Goal: Information Seeking & Learning: Find specific fact

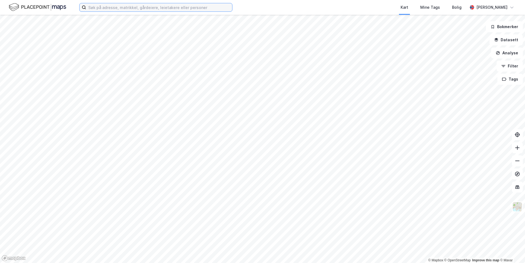
click at [200, 5] on input at bounding box center [159, 7] width 146 height 8
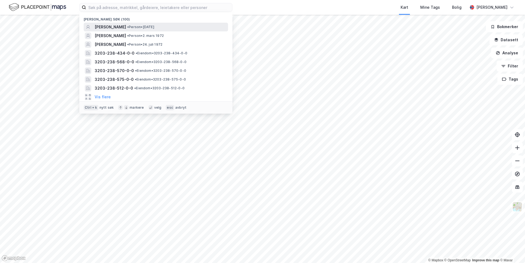
click at [154, 26] on span "• Person • [DATE]" at bounding box center [140, 27] width 27 height 4
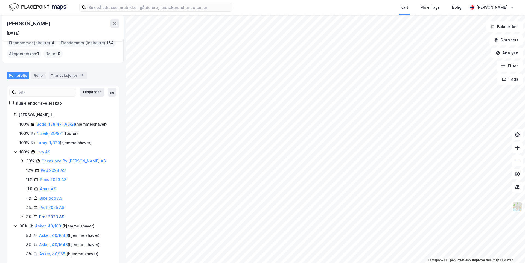
scroll to position [17, 0]
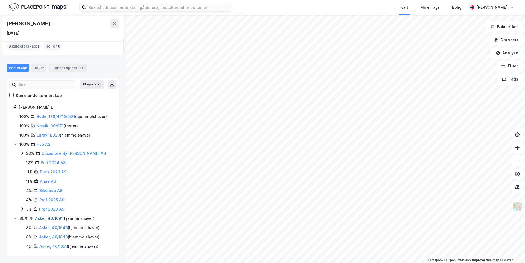
click at [42, 219] on link "Asker, 40/1691" at bounding box center [49, 218] width 28 height 5
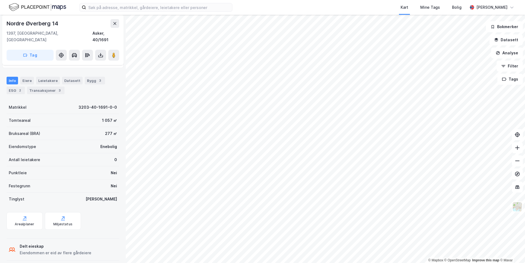
scroll to position [30, 0]
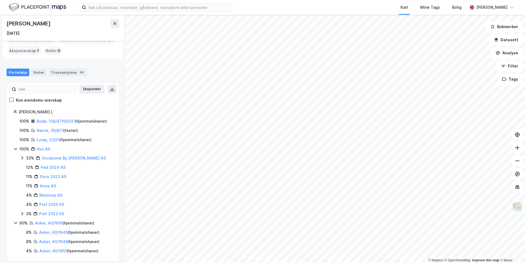
scroll to position [17, 0]
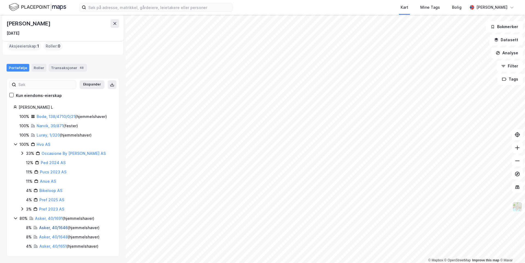
click at [54, 229] on link "Asker, 40/1646" at bounding box center [53, 228] width 29 height 5
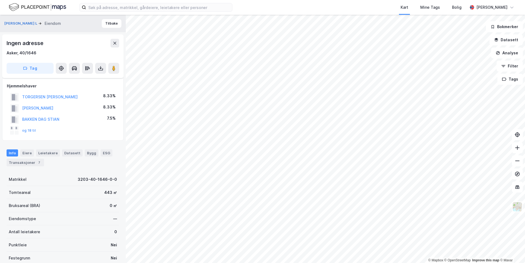
scroll to position [30, 0]
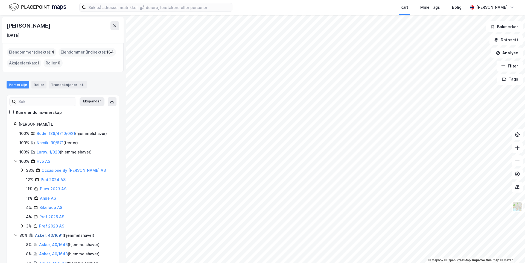
click at [51, 235] on link "Asker, 40/1691" at bounding box center [49, 235] width 28 height 5
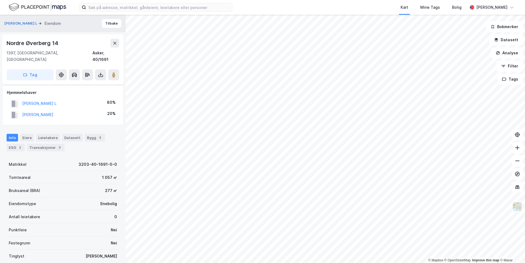
scroll to position [30, 0]
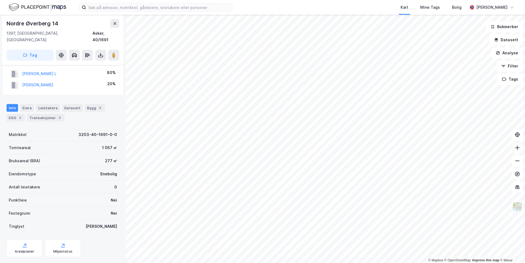
click at [518, 150] on icon at bounding box center [516, 147] width 5 height 5
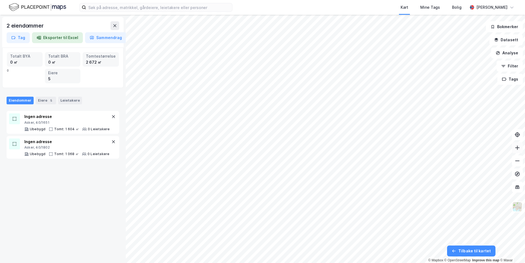
click at [520, 147] on button at bounding box center [517, 147] width 11 height 11
click at [516, 162] on icon at bounding box center [516, 160] width 5 height 5
click at [509, 79] on button "Tags" at bounding box center [509, 79] width 25 height 11
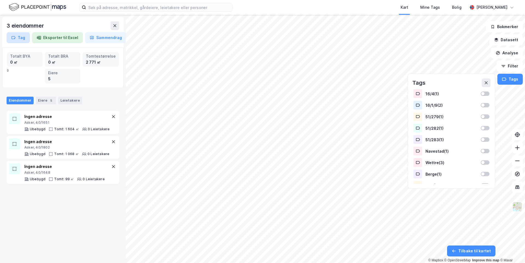
click at [17, 39] on button "Tag" at bounding box center [18, 37] width 23 height 11
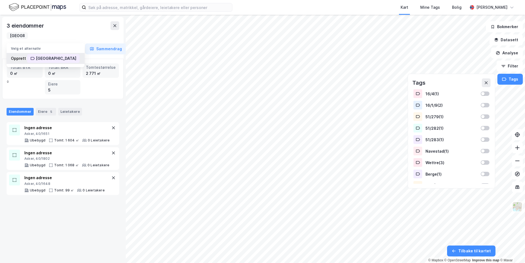
type input "[GEOGRAPHIC_DATA]"
click at [46, 57] on div "[GEOGRAPHIC_DATA]" at bounding box center [56, 58] width 40 height 7
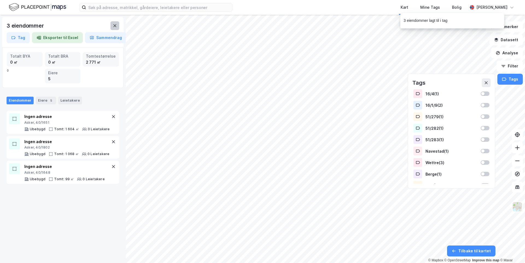
click at [118, 25] on button at bounding box center [114, 25] width 9 height 9
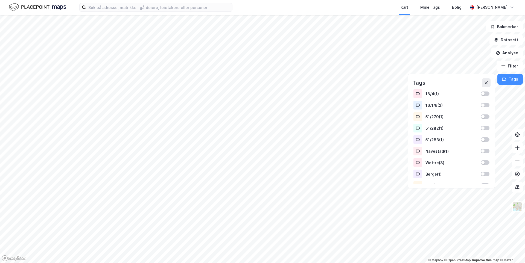
click at [108, 12] on div "Kart Mine Tags Bolig [PERSON_NAME]" at bounding box center [262, 7] width 525 height 15
click at [110, 8] on input at bounding box center [159, 7] width 146 height 8
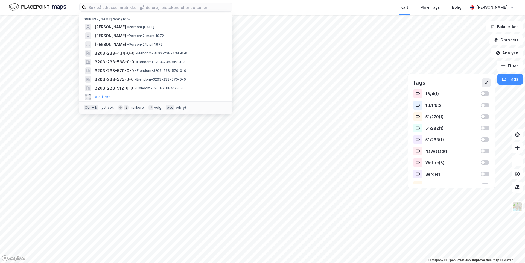
click at [118, 22] on div "[PERSON_NAME] søk (100)" at bounding box center [155, 18] width 153 height 10
click at [119, 26] on span "[PERSON_NAME]" at bounding box center [110, 27] width 31 height 7
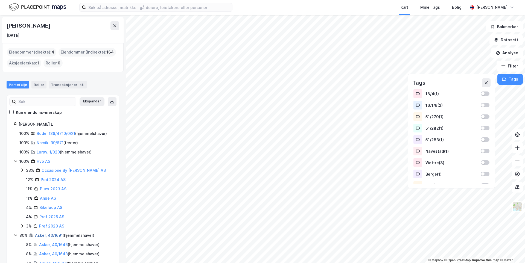
click at [52, 236] on link "Asker, 40/1691" at bounding box center [49, 235] width 28 height 5
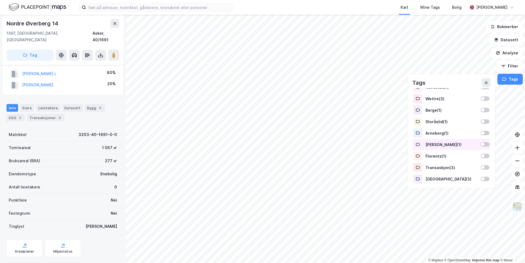
scroll to position [65, 0]
click at [435, 180] on div "Nesøya ( 3 )" at bounding box center [451, 178] width 52 height 5
click at [485, 83] on icon at bounding box center [486, 83] width 4 height 4
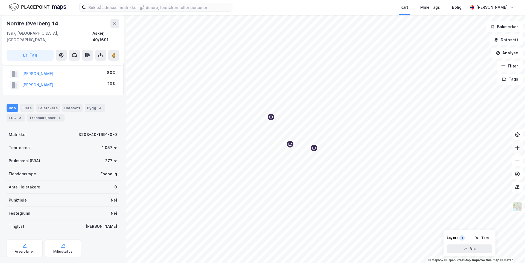
click at [519, 150] on icon at bounding box center [516, 147] width 5 height 5
click at [518, 161] on icon at bounding box center [517, 161] width 4 height 1
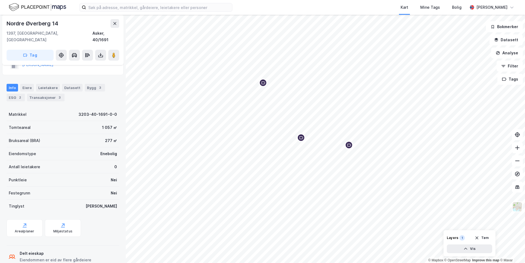
scroll to position [57, 0]
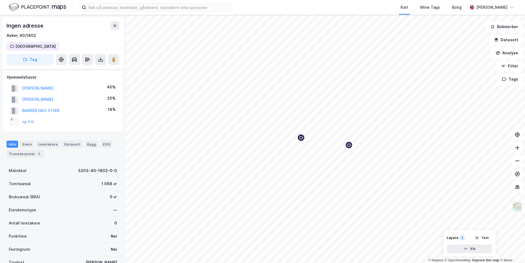
scroll to position [57, 0]
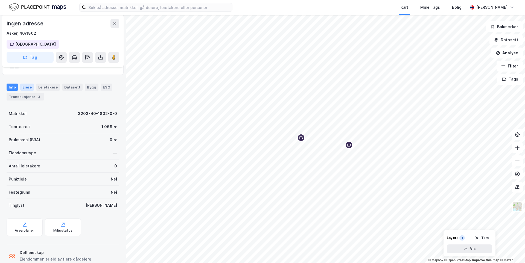
click at [22, 86] on div "Eiere" at bounding box center [27, 87] width 14 height 7
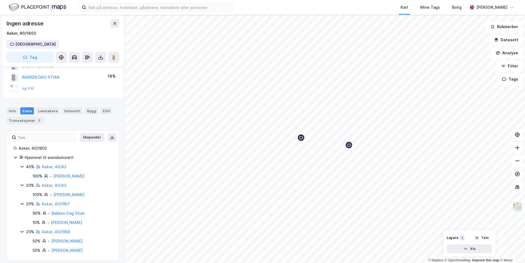
scroll to position [37, 0]
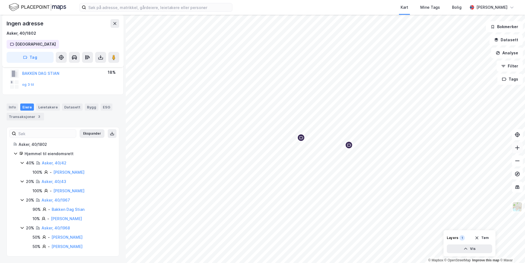
click at [514, 148] on button at bounding box center [517, 147] width 11 height 11
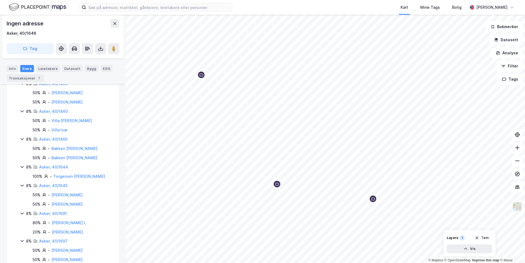
scroll to position [219, 0]
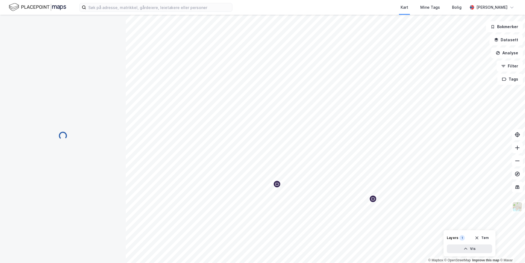
scroll to position [37, 0]
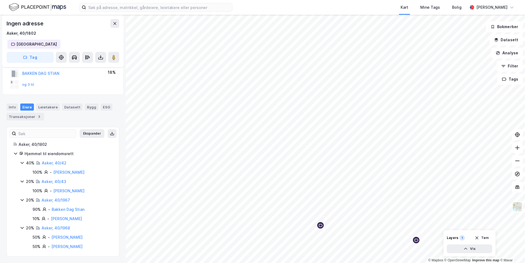
click at [20, 45] on div "[GEOGRAPHIC_DATA]" at bounding box center [36, 44] width 40 height 7
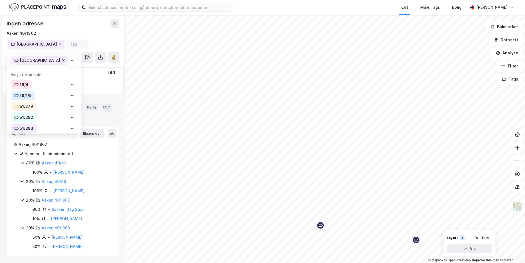
click at [62, 61] on icon at bounding box center [63, 60] width 3 height 3
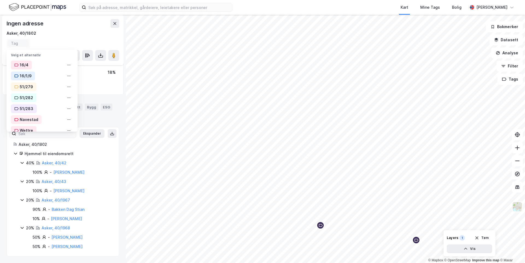
scroll to position [35, 0]
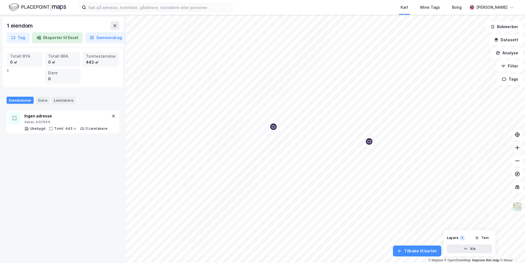
click at [518, 144] on button at bounding box center [517, 147] width 11 height 11
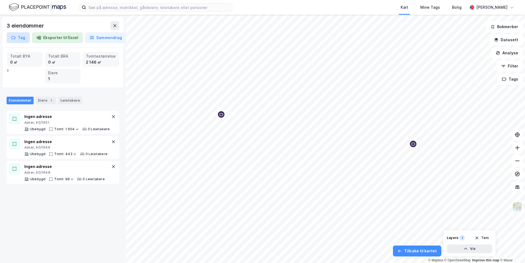
click at [22, 39] on button "Tag" at bounding box center [18, 37] width 23 height 11
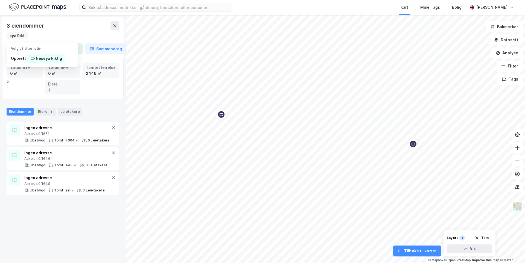
scroll to position [0, 10]
type input "Nesøya Riktig"
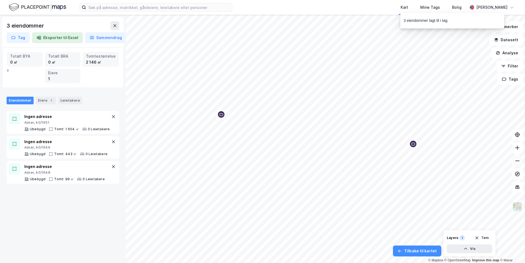
click at [522, 163] on button at bounding box center [517, 161] width 11 height 11
click at [517, 150] on icon at bounding box center [517, 148] width 1 height 4
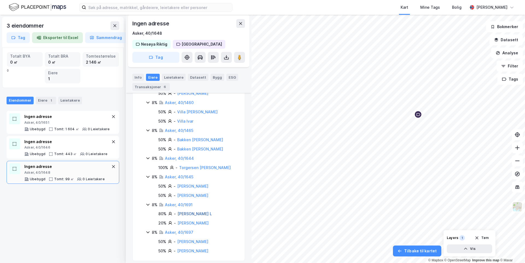
scroll to position [232, 0]
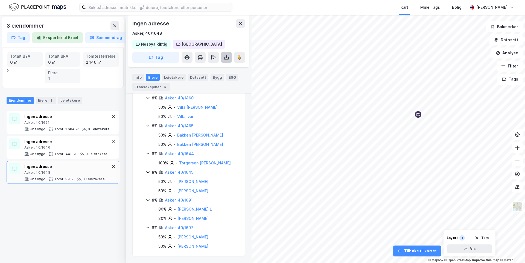
click at [224, 59] on icon at bounding box center [226, 57] width 5 height 5
click at [218, 69] on div "Last ned grunnbok" at bounding box center [203, 68] width 58 height 9
click at [179, 201] on link "Asker, 40/1691" at bounding box center [179, 200] width 28 height 5
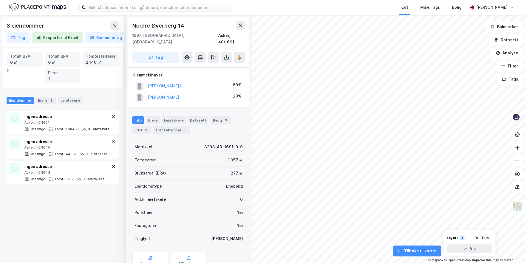
scroll to position [57, 0]
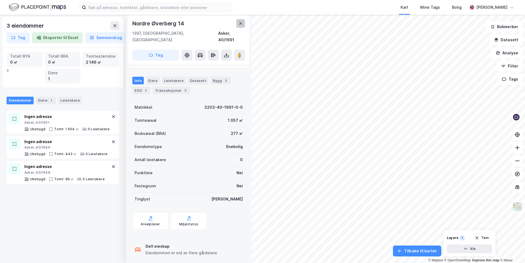
click at [242, 25] on icon at bounding box center [240, 23] width 4 height 4
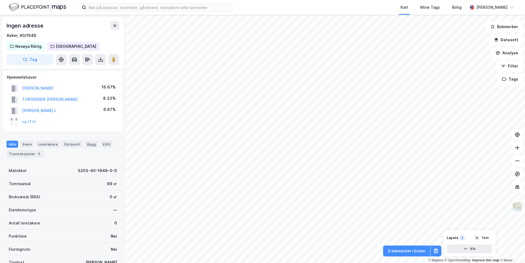
scroll to position [57, 0]
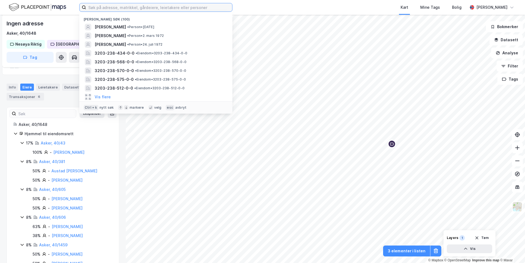
click at [108, 8] on input at bounding box center [159, 7] width 146 height 8
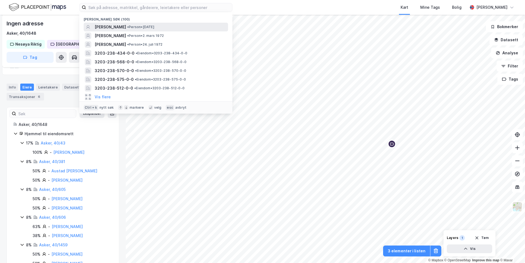
click at [126, 28] on span "[PERSON_NAME]" at bounding box center [110, 27] width 31 height 7
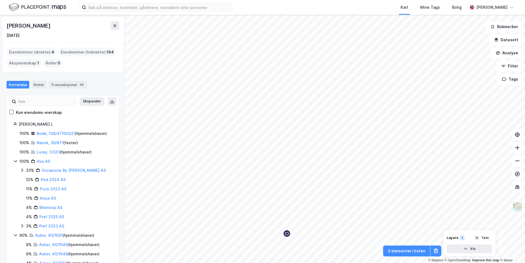
scroll to position [17, 0]
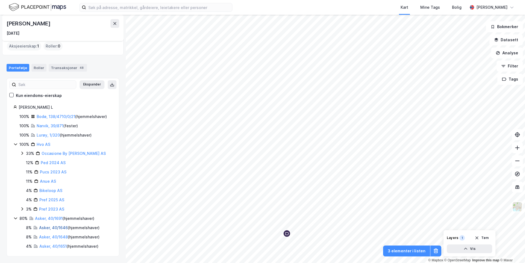
click at [61, 228] on link "Asker, 40/1646" at bounding box center [53, 228] width 29 height 5
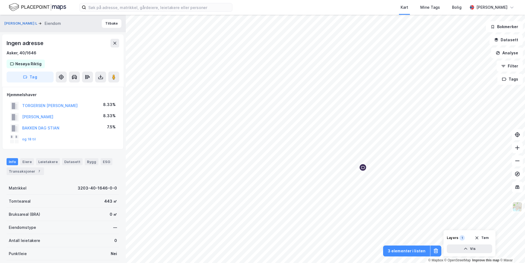
scroll to position [57, 0]
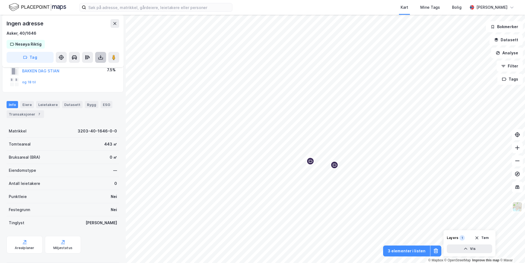
click at [99, 61] on button at bounding box center [100, 57] width 11 height 11
click at [92, 69] on div "Last ned grunnbok" at bounding box center [77, 68] width 58 height 9
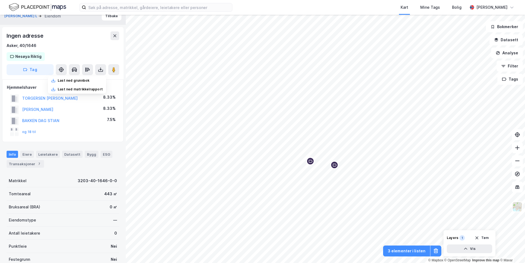
scroll to position [0, 0]
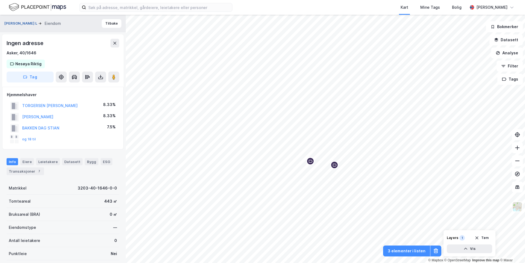
click at [22, 24] on button "[PERSON_NAME] L" at bounding box center [21, 23] width 34 height 5
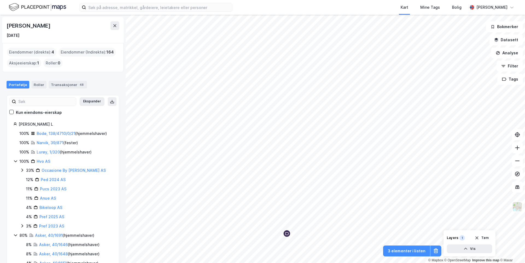
scroll to position [17, 0]
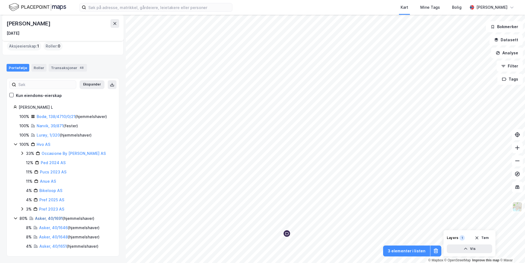
click at [49, 217] on link "Asker, 40/1691" at bounding box center [49, 218] width 28 height 5
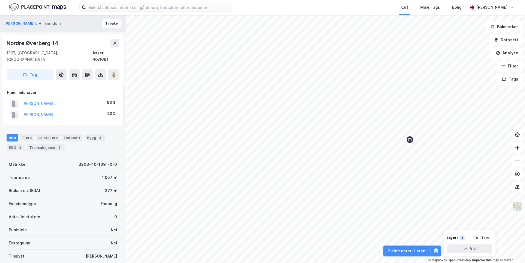
scroll to position [0, 0]
click at [519, 151] on button at bounding box center [517, 147] width 11 height 11
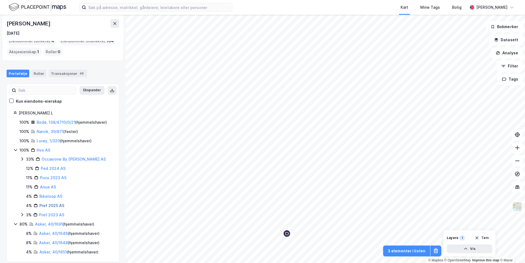
scroll to position [17, 0]
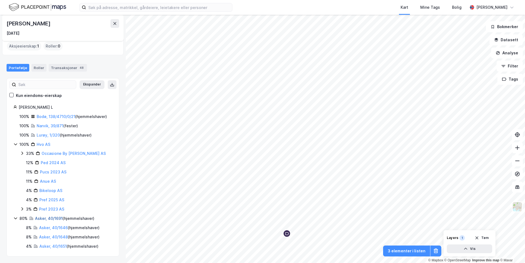
click at [55, 220] on link "Asker, 40/1691" at bounding box center [49, 218] width 28 height 5
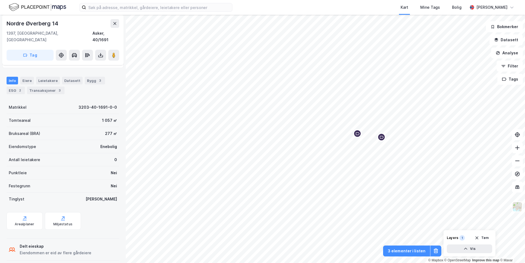
scroll to position [2, 0]
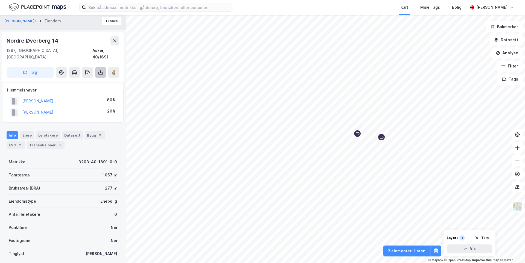
click at [101, 69] on button at bounding box center [100, 72] width 11 height 11
click at [92, 79] on div "Last ned grunnbok" at bounding box center [77, 83] width 58 height 9
click at [519, 147] on icon at bounding box center [516, 147] width 5 height 5
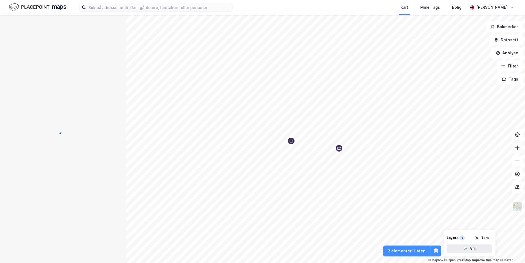
scroll to position [2, 0]
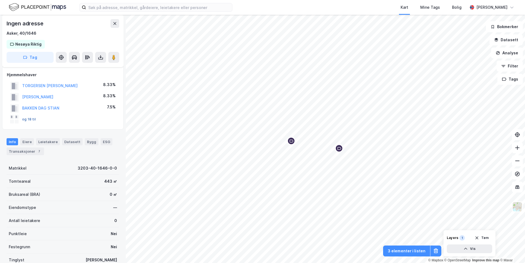
click at [0, 0] on button "og 18 til" at bounding box center [0, 0] width 0 height 0
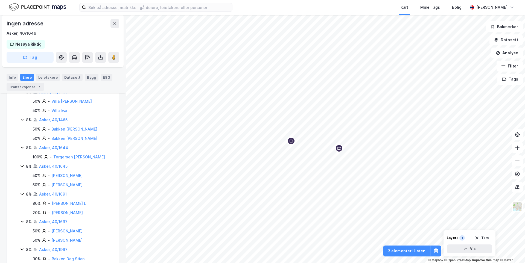
scroll to position [229, 0]
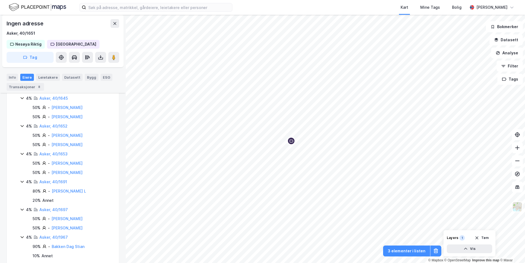
scroll to position [547, 0]
click at [518, 150] on icon at bounding box center [516, 147] width 5 height 5
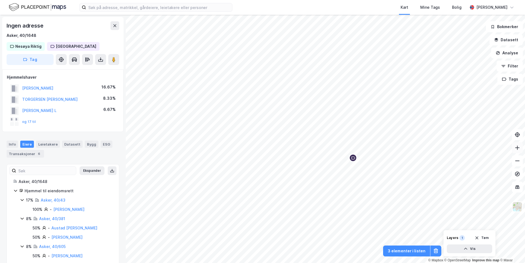
scroll to position [232, 0]
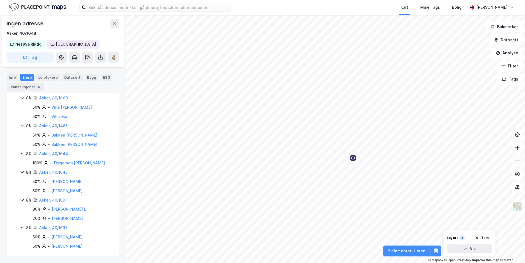
click at [518, 162] on icon at bounding box center [516, 160] width 5 height 5
